Goal: Task Accomplishment & Management: Use online tool/utility

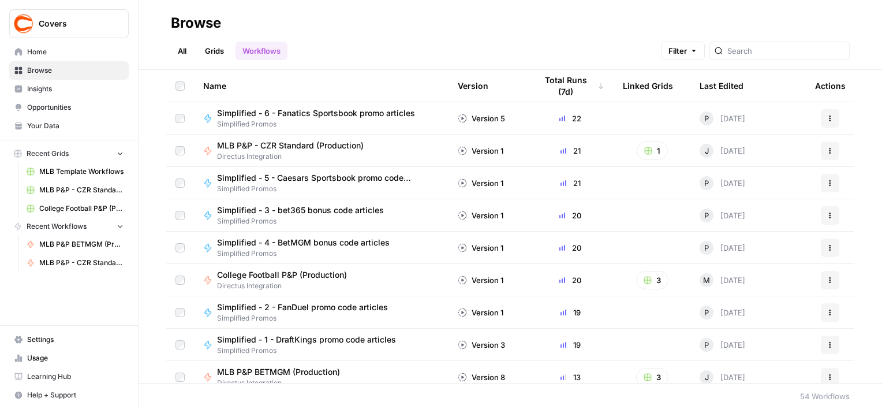
click at [74, 247] on span "MLB P&P BETMGM (Production)" at bounding box center [81, 244] width 84 height 10
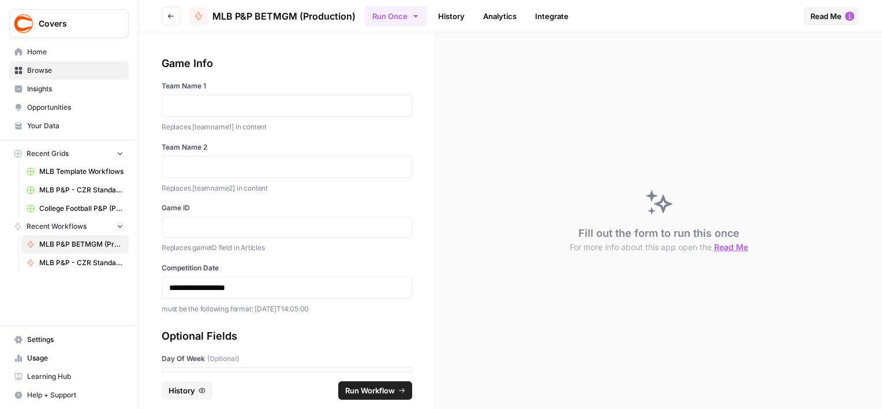
drag, startPoint x: 237, startPoint y: 91, endPoint x: 236, endPoint y: 97, distance: 6.5
click at [236, 97] on div "Team Name 1 Replaces [teamname1] in content" at bounding box center [287, 107] width 250 height 52
click at [235, 100] on p at bounding box center [286, 106] width 235 height 12
click at [233, 171] on p at bounding box center [286, 167] width 235 height 12
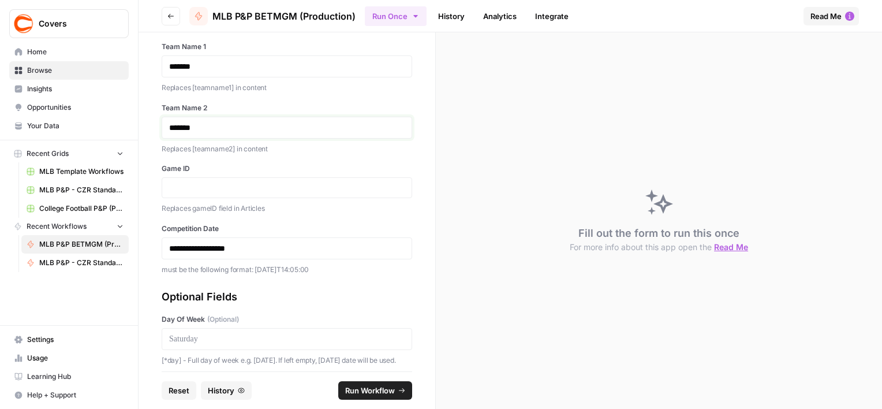
scroll to position [58, 0]
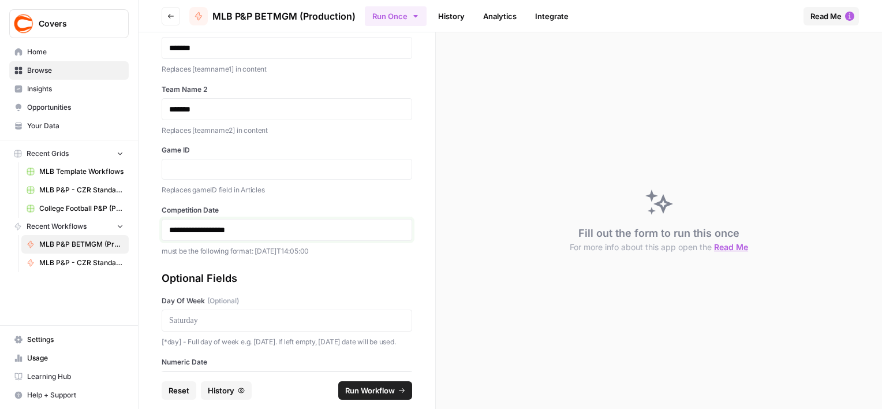
click at [194, 227] on p "**********" at bounding box center [282, 230] width 227 height 12
click at [202, 231] on p "**********" at bounding box center [282, 230] width 227 height 12
click at [212, 233] on p "**********" at bounding box center [282, 230] width 227 height 12
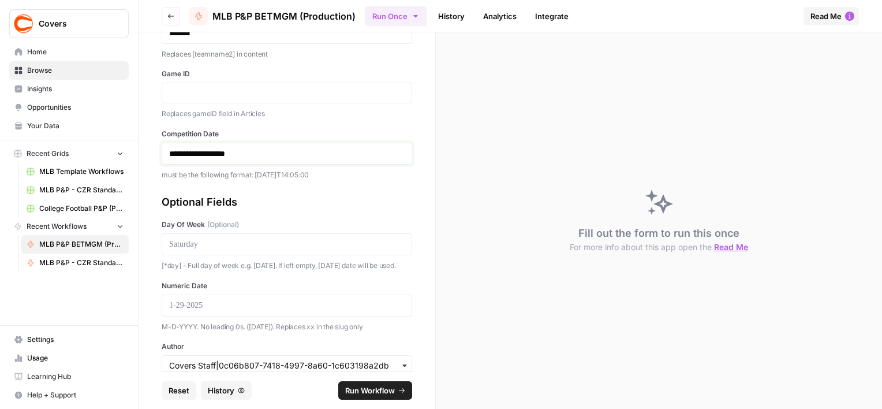
scroll to position [226, 0]
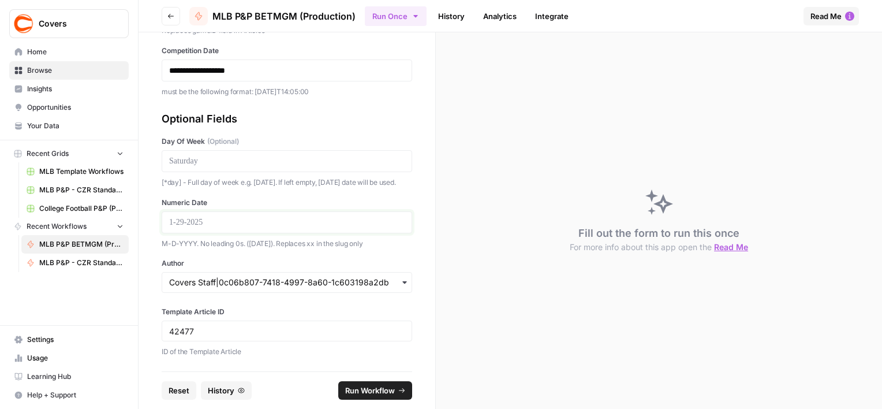
click at [228, 222] on p at bounding box center [286, 222] width 235 height 12
click at [208, 150] on div at bounding box center [287, 161] width 250 height 22
drag, startPoint x: 207, startPoint y: 140, endPoint x: 207, endPoint y: 148, distance: 7.5
click at [207, 150] on div at bounding box center [287, 161] width 250 height 22
click at [207, 155] on p at bounding box center [286, 161] width 235 height 12
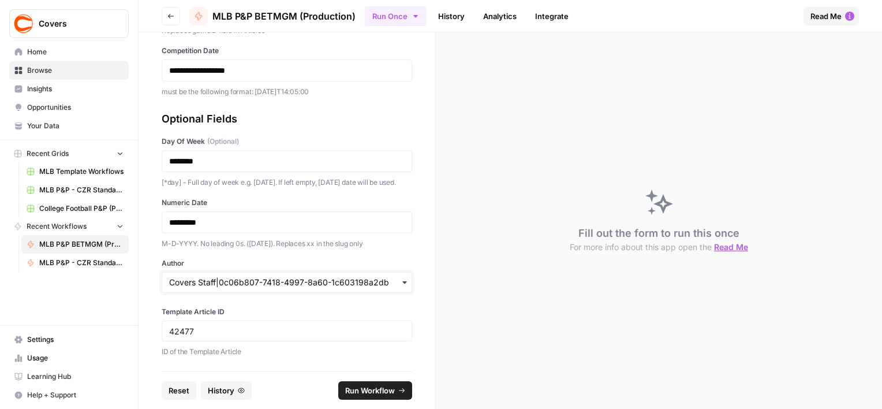
click at [241, 283] on input "Author" at bounding box center [286, 282] width 235 height 12
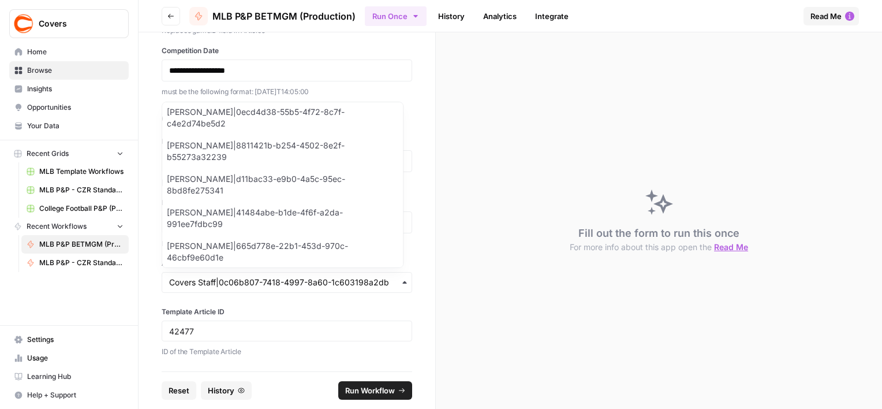
scroll to position [924, 0]
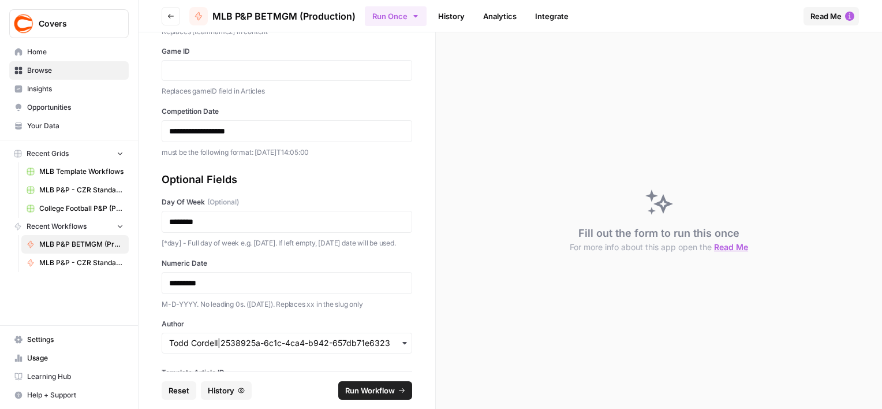
scroll to position [53, 0]
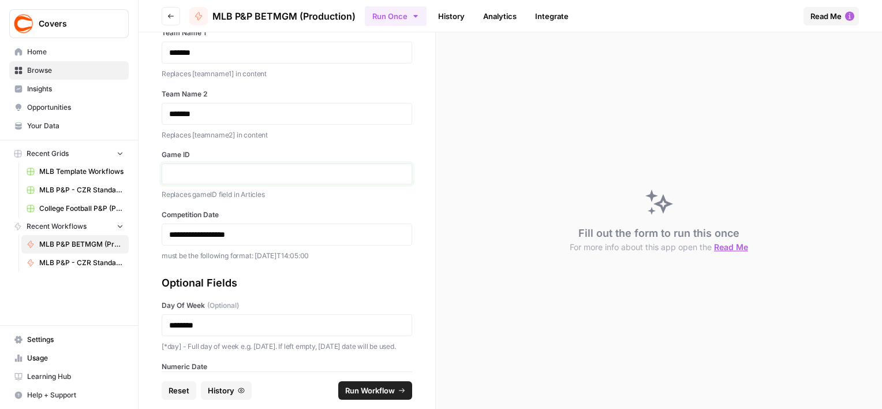
paste input "371307"
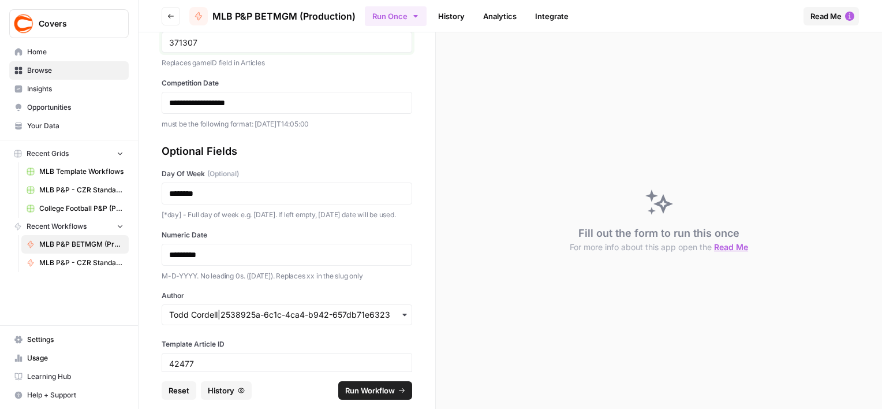
scroll to position [226, 0]
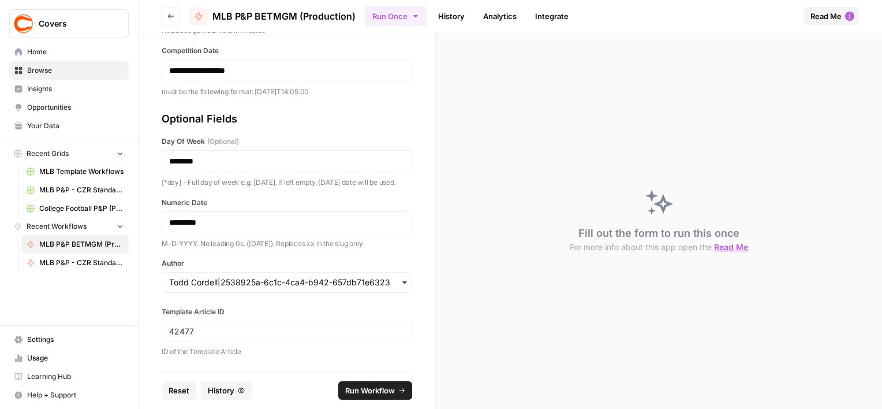
type input "371307"
click at [376, 388] on span "Run Workflow" at bounding box center [370, 390] width 50 height 12
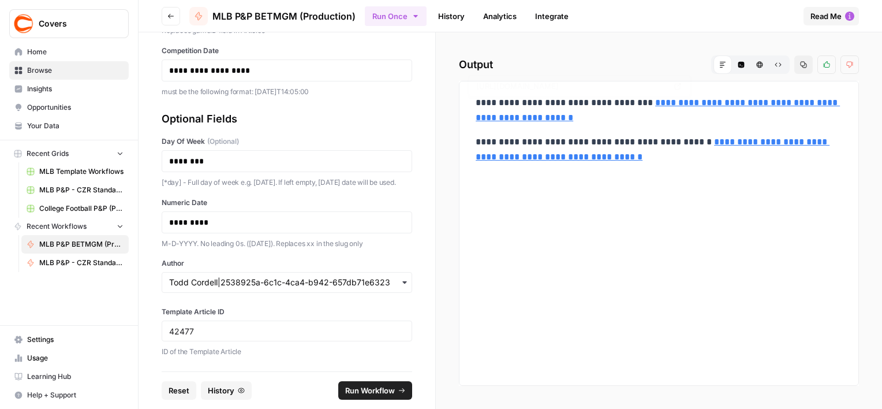
click at [641, 116] on link "**********" at bounding box center [657, 110] width 364 height 24
